Goal: Information Seeking & Learning: Learn about a topic

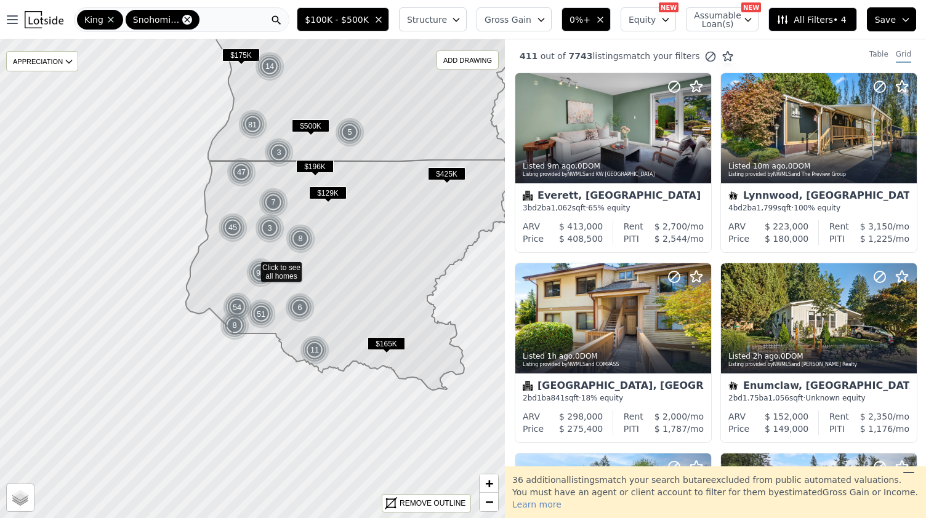
click at [182, 20] on icon at bounding box center [187, 20] width 10 height 10
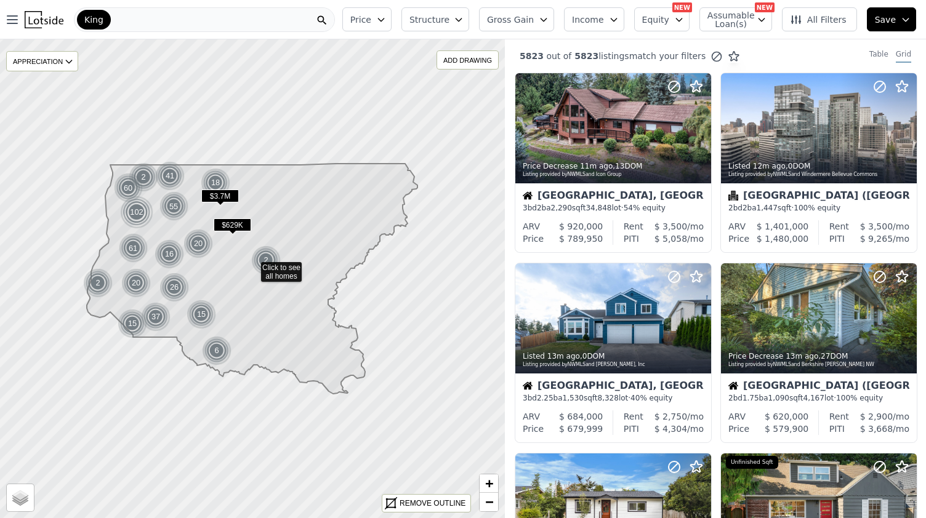
click at [103, 18] on div "King" at bounding box center [94, 20] width 34 height 20
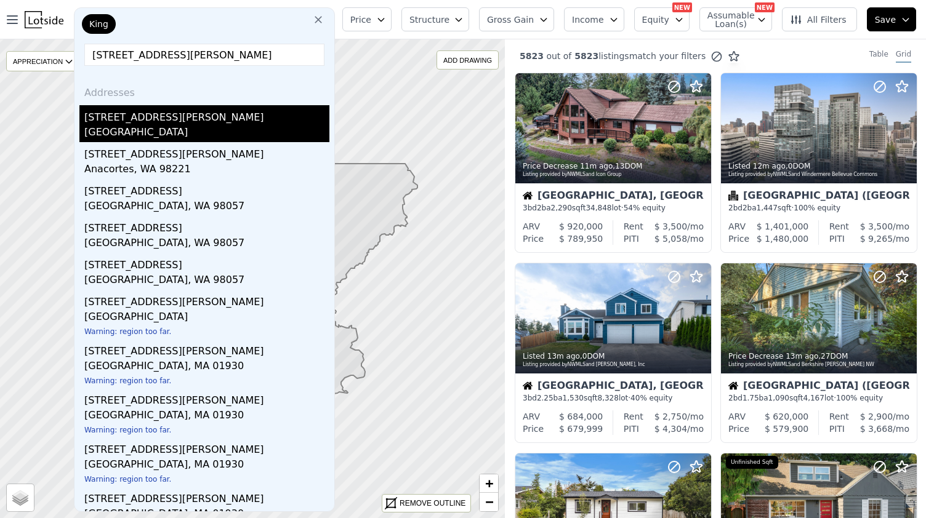
type input "[STREET_ADDRESS][PERSON_NAME]"
click at [178, 124] on div "[STREET_ADDRESS][PERSON_NAME]" at bounding box center [206, 115] width 245 height 20
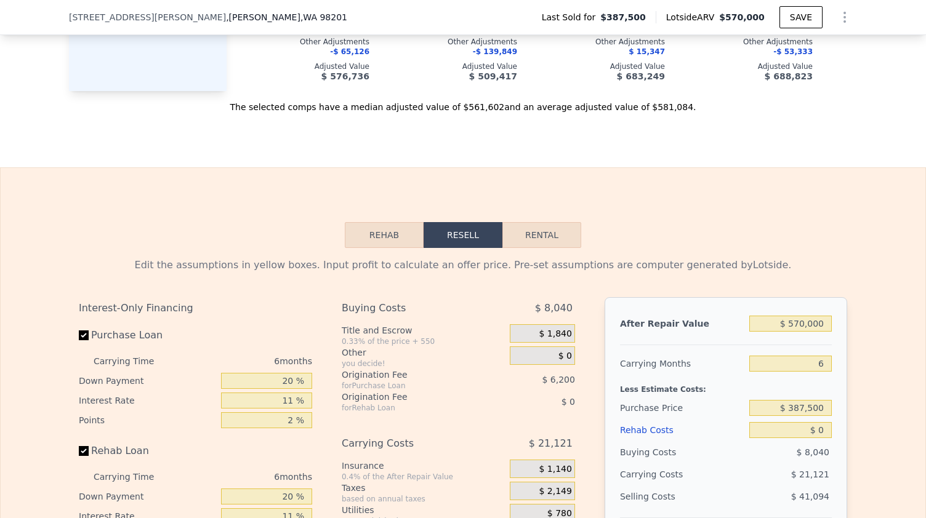
scroll to position [1734, 0]
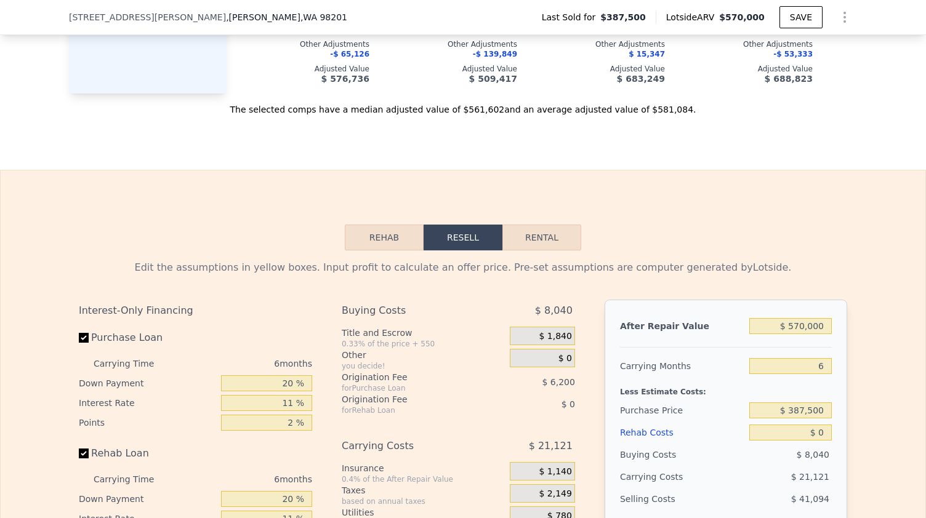
click at [517, 225] on button "Rental" at bounding box center [541, 238] width 79 height 26
select select "30"
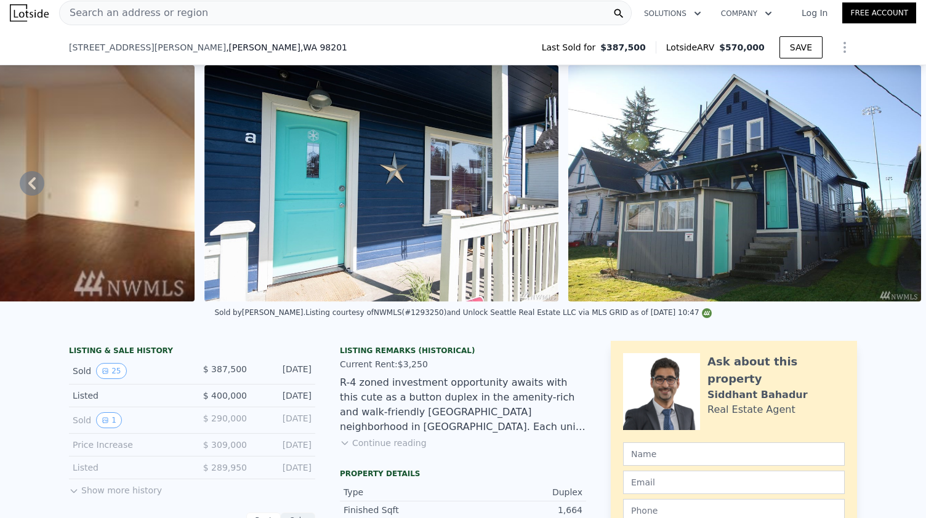
scroll to position [562, 0]
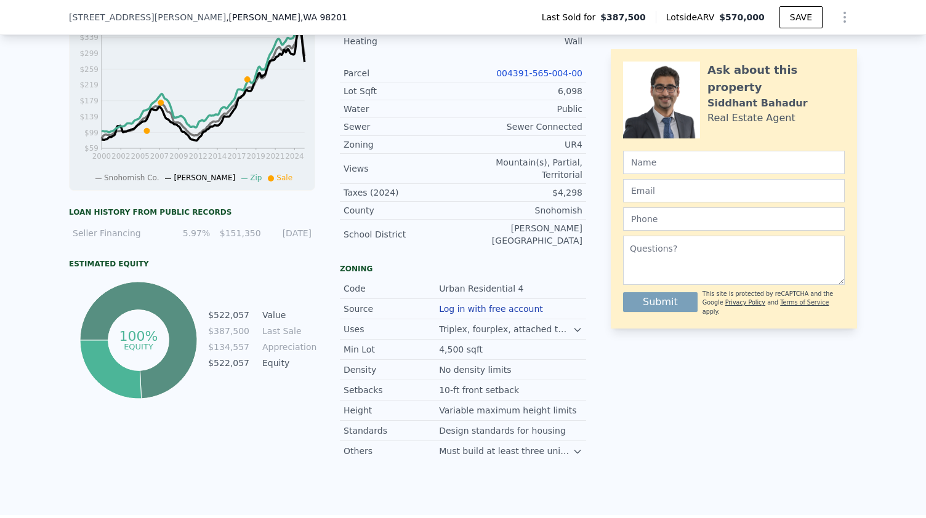
click at [538, 78] on link "004391-565-004-00" at bounding box center [539, 73] width 86 height 10
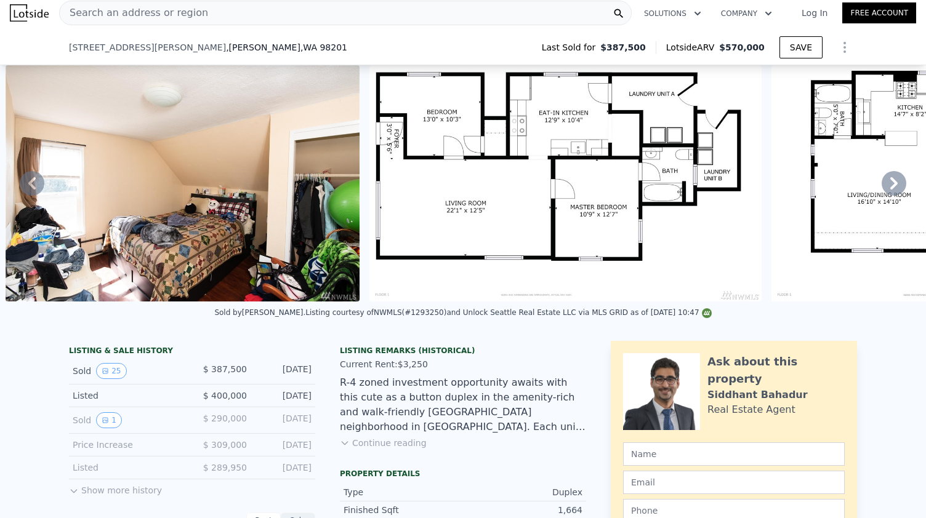
scroll to position [158, 0]
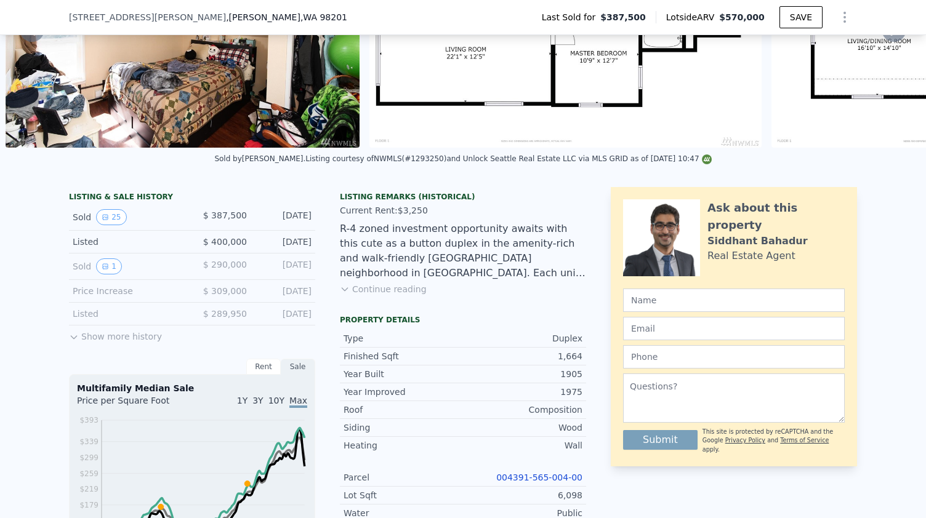
click at [375, 295] on button "Continue reading" at bounding box center [383, 289] width 87 height 12
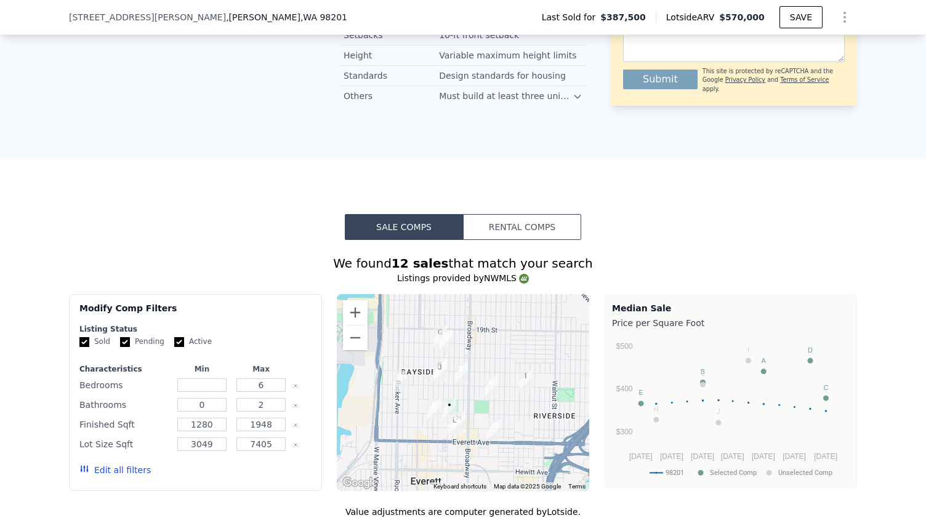
scroll to position [983, 0]
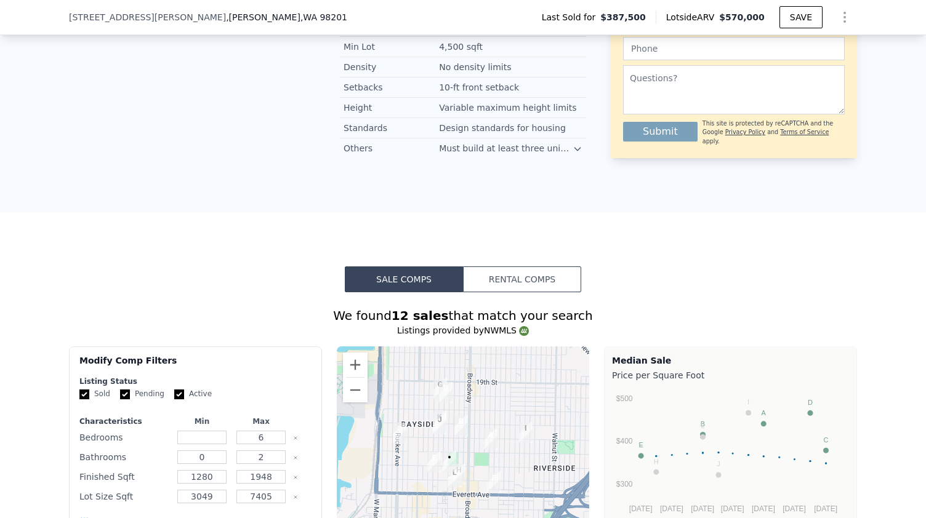
click at [527, 266] on button "Rental Comps" at bounding box center [522, 279] width 118 height 26
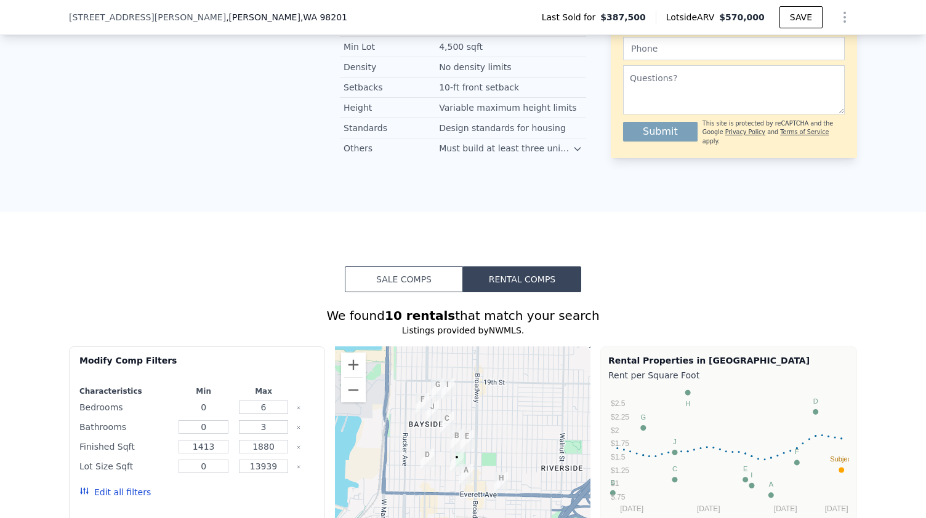
click at [201, 401] on input "0" at bounding box center [202, 408] width 49 height 14
type input "2"
type input "1"
click at [286, 484] on button "Update Search" at bounding box center [267, 492] width 93 height 17
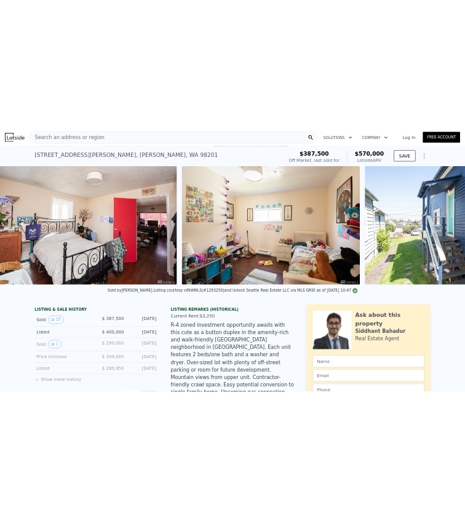
scroll to position [0, 4929]
